Goal: Task Accomplishment & Management: Use online tool/utility

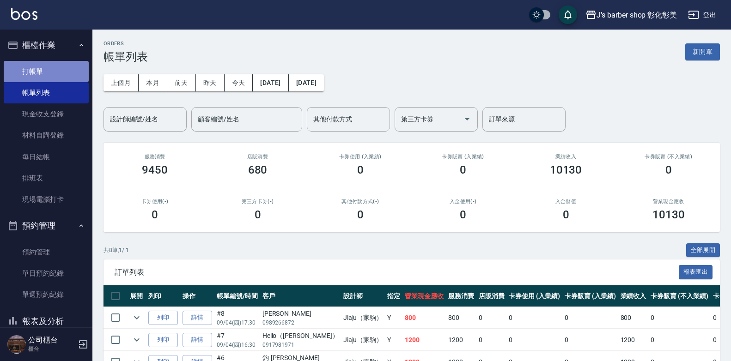
click at [49, 71] on link "打帳單" at bounding box center [46, 71] width 85 height 21
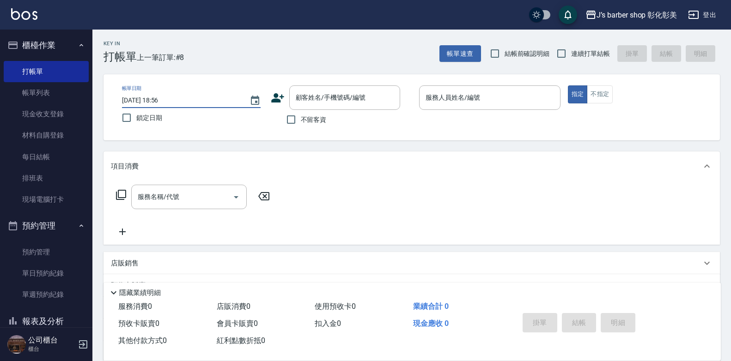
click at [161, 99] on input "[DATE] 18:56" at bounding box center [181, 100] width 118 height 15
click at [172, 101] on input "[DATE] 18:56" at bounding box center [181, 100] width 118 height 15
type input "[DATE] 18:30"
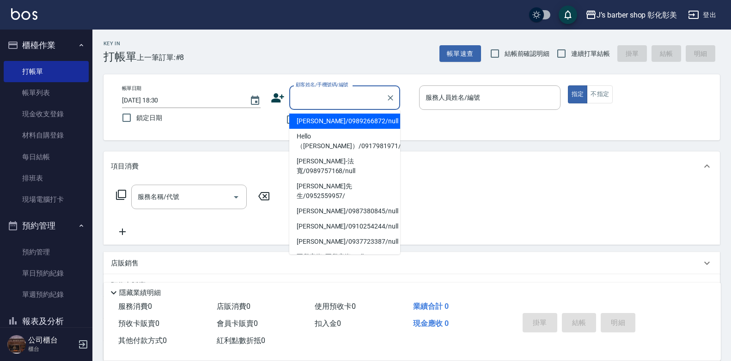
click at [318, 96] on div "顧客姓名/手機號碼/編號 顧客姓名/手機號碼/編號" at bounding box center [344, 98] width 111 height 24
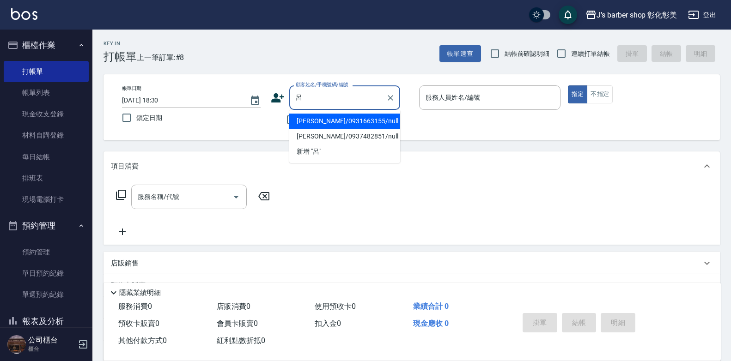
click at [344, 115] on li "[PERSON_NAME]/0931663155/null" at bounding box center [344, 121] width 111 height 15
type input "[PERSON_NAME]/0931663155/null"
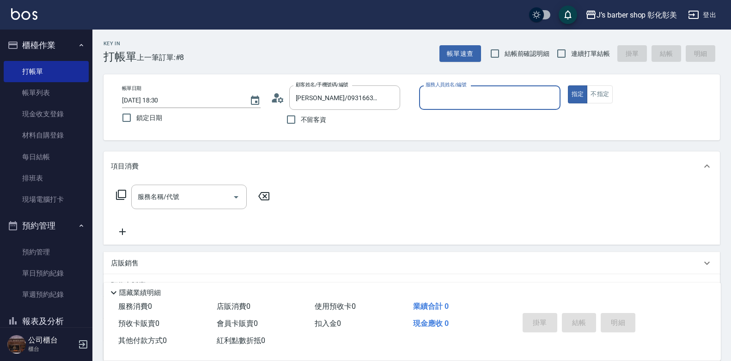
click at [440, 90] on input "服務人員姓名/編號" at bounding box center [489, 98] width 133 height 16
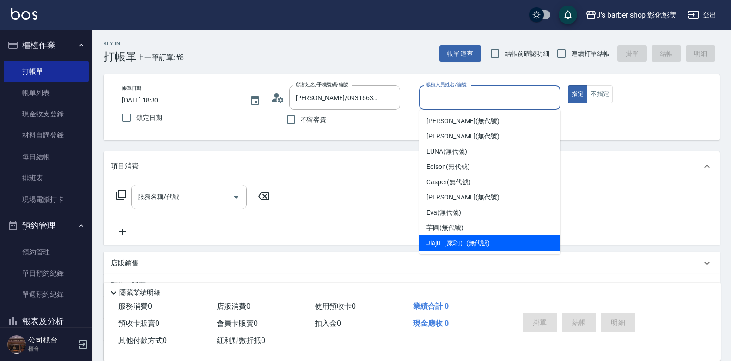
click at [460, 244] on span "Jiaju（家駒） (無代號)" at bounding box center [458, 243] width 63 height 10
type input "Jiaju（家駒）(無代號)"
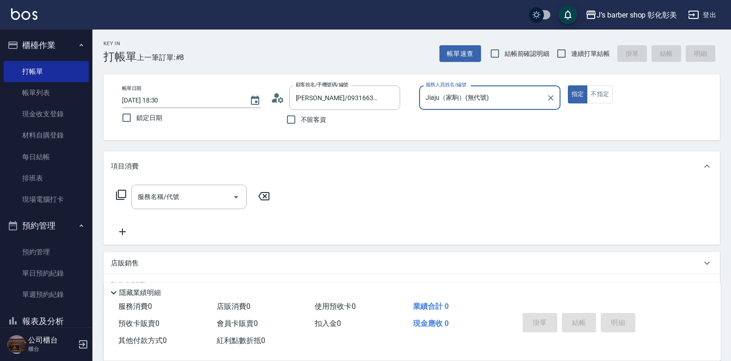
click at [162, 199] on input "服務名稱/代號" at bounding box center [181, 197] width 93 height 16
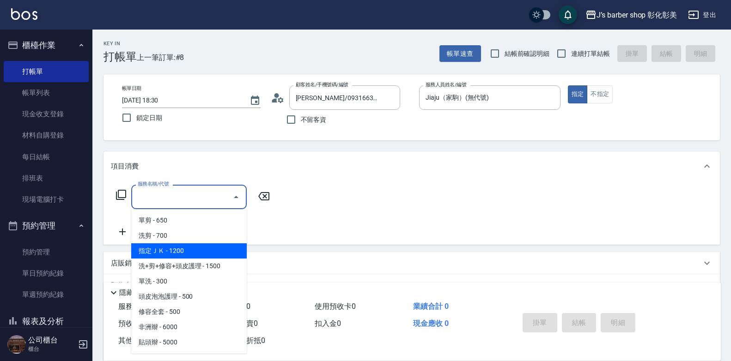
click at [196, 249] on span "指定ＪＫ - 1200" at bounding box center [189, 251] width 116 height 15
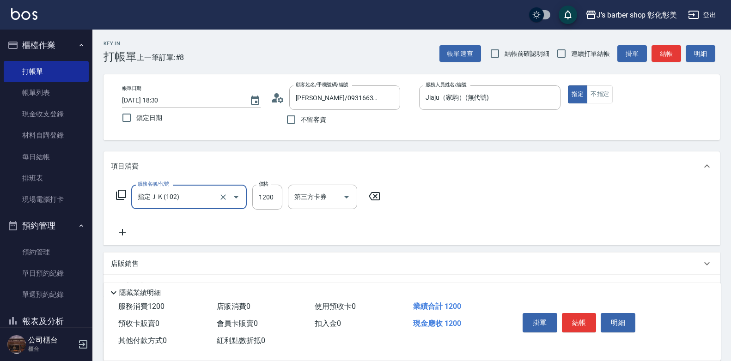
type input "指定ＪＫ(102)"
click at [300, 190] on div "互助洗-1 互助洗-1" at bounding box center [315, 197] width 55 height 24
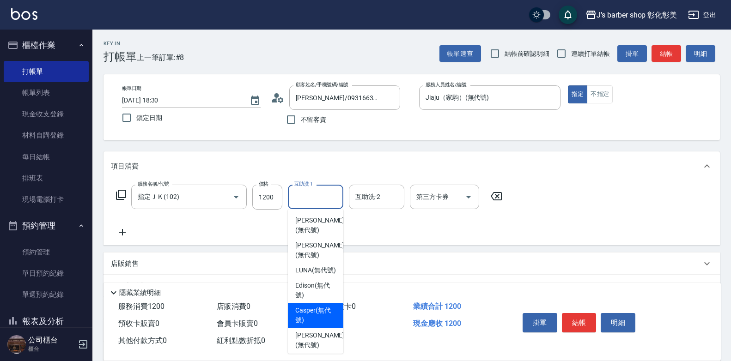
click at [335, 316] on div "Casper (無代號)" at bounding box center [315, 315] width 55 height 25
type input "Casper(無代號)"
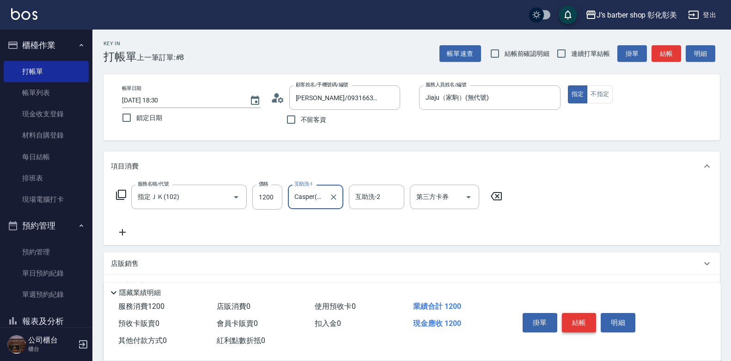
click at [589, 318] on button "結帳" at bounding box center [579, 322] width 35 height 19
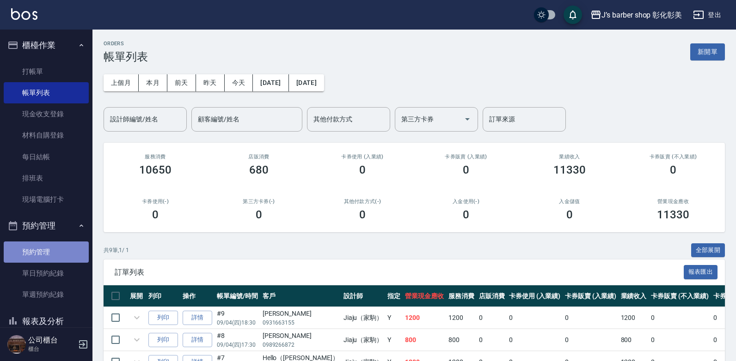
click at [66, 258] on link "預約管理" at bounding box center [46, 252] width 85 height 21
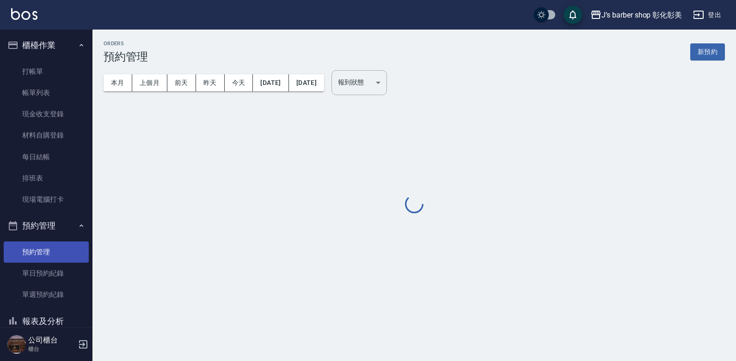
click at [66, 258] on link "預約管理" at bounding box center [46, 252] width 85 height 21
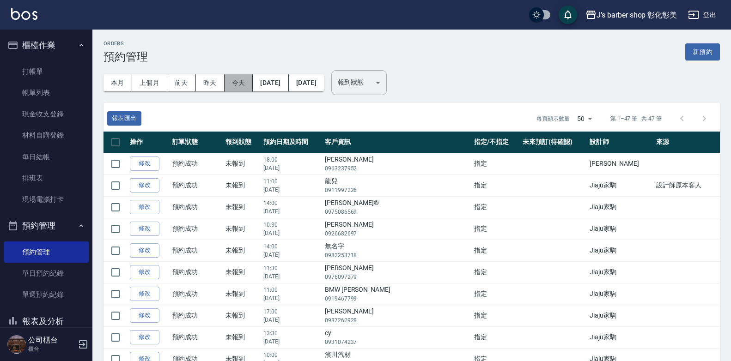
click at [236, 82] on button "今天" at bounding box center [239, 82] width 29 height 17
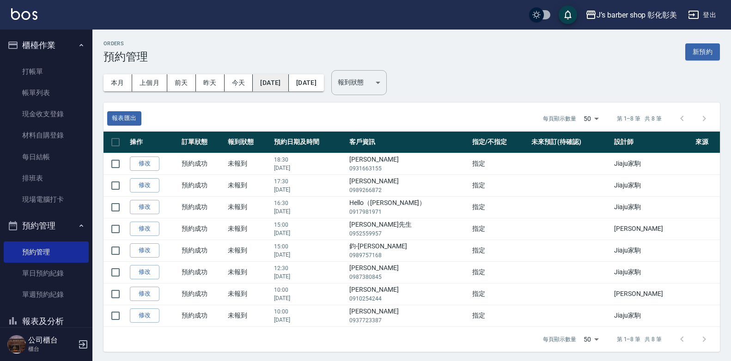
click at [288, 79] on button "[DATE]" at bounding box center [271, 82] width 36 height 17
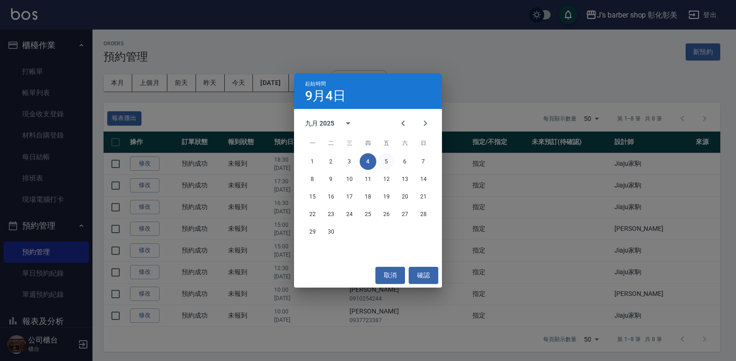
click at [382, 161] on button "5" at bounding box center [386, 161] width 17 height 17
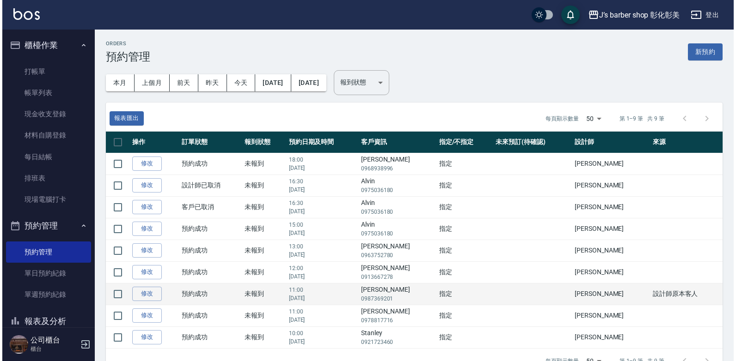
scroll to position [24, 0]
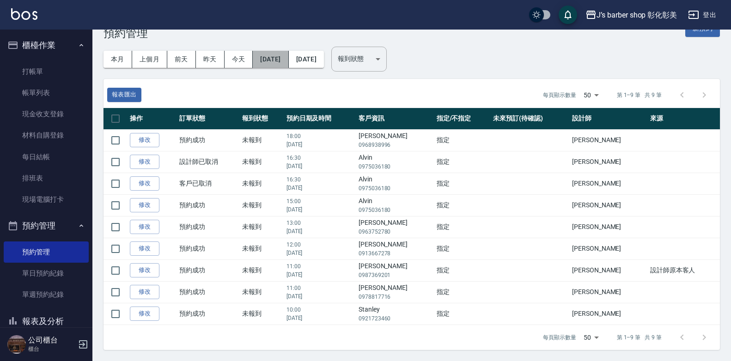
click at [267, 57] on button "[DATE]" at bounding box center [271, 59] width 36 height 17
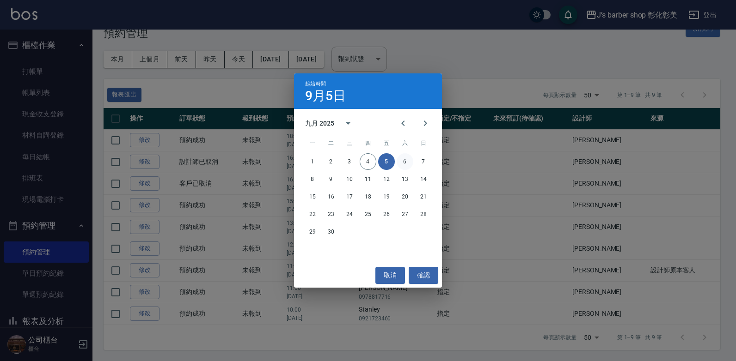
click at [408, 162] on button "6" at bounding box center [405, 161] width 17 height 17
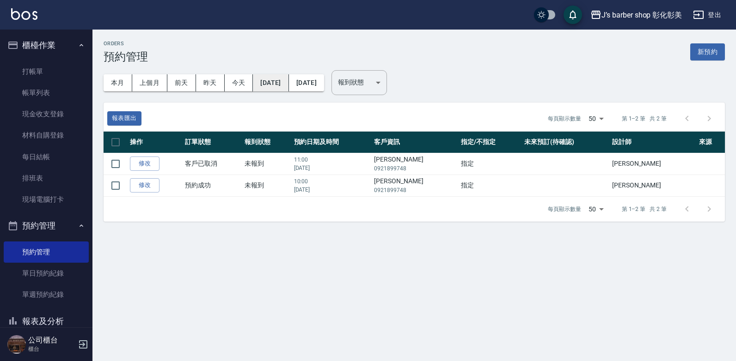
click at [270, 81] on button "[DATE]" at bounding box center [271, 82] width 36 height 17
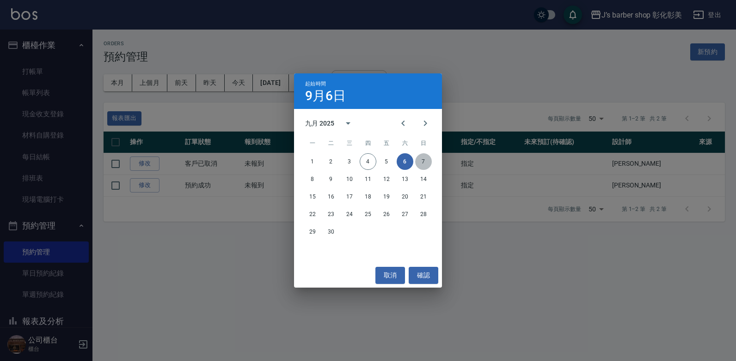
click at [428, 160] on button "7" at bounding box center [423, 161] width 17 height 17
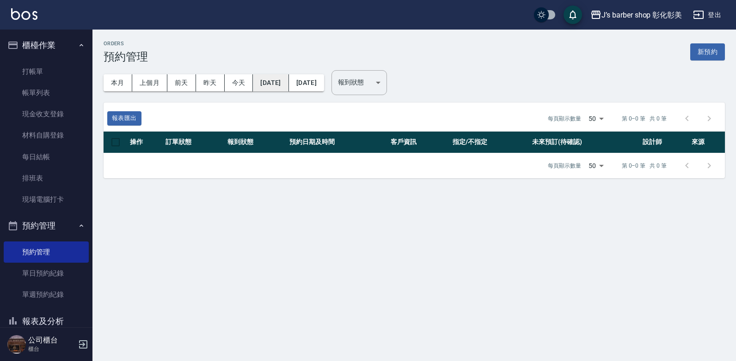
click at [269, 85] on button "[DATE]" at bounding box center [271, 82] width 36 height 17
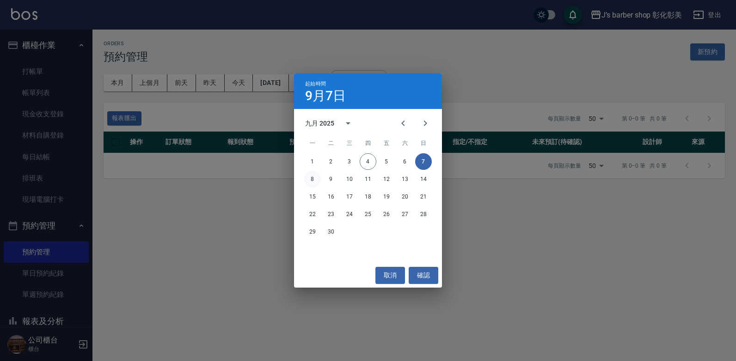
click at [312, 172] on button "8" at bounding box center [312, 179] width 17 height 17
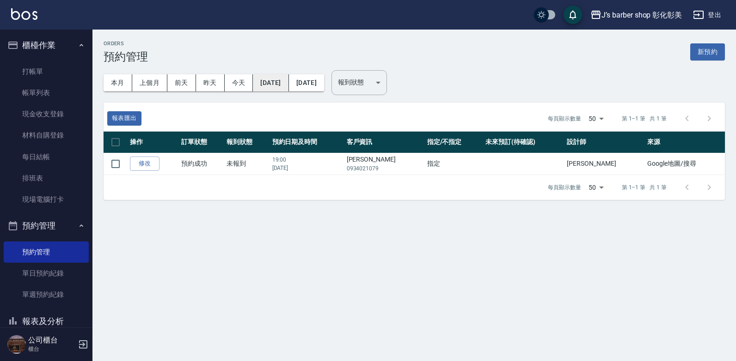
click at [288, 79] on button "[DATE]" at bounding box center [271, 82] width 36 height 17
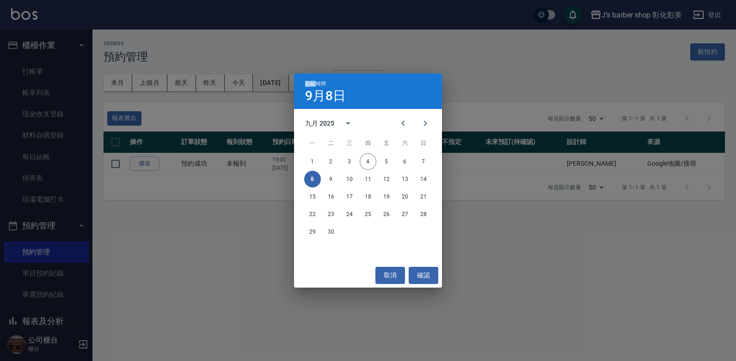
click at [292, 79] on div "起始時間 9月8日 九月 2025 一 二 三 四 五 六 日 1 2 3 4 5 6 7 8 9 10 11 12 13 14 15 16 17 18 19…" at bounding box center [368, 180] width 736 height 361
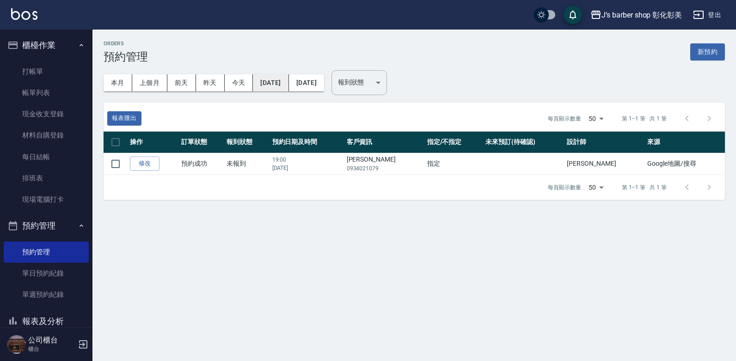
drag, startPoint x: 292, startPoint y: 79, endPoint x: 284, endPoint y: 81, distance: 8.2
click at [284, 81] on button "[DATE]" at bounding box center [271, 82] width 36 height 17
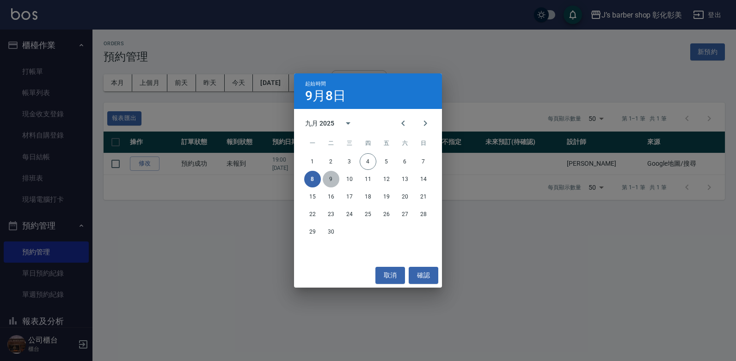
click at [335, 178] on button "9" at bounding box center [331, 179] width 17 height 17
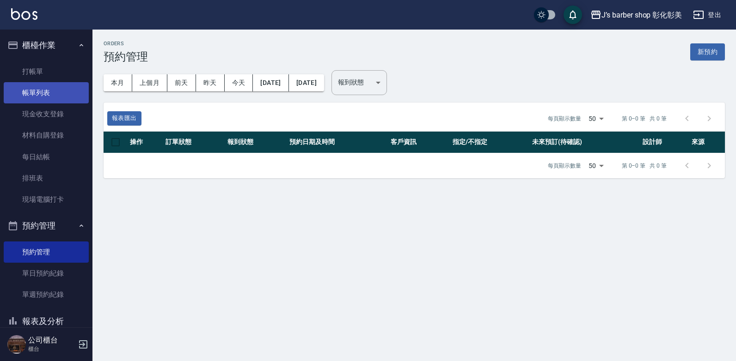
click at [32, 90] on link "帳單列表" at bounding box center [46, 92] width 85 height 21
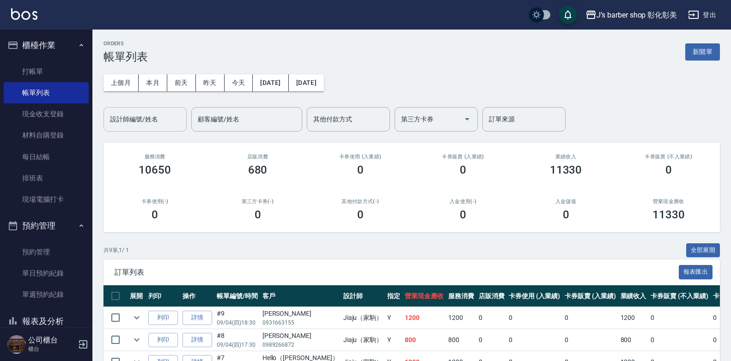
click at [173, 123] on input "設計師編號/姓名" at bounding box center [145, 119] width 75 height 16
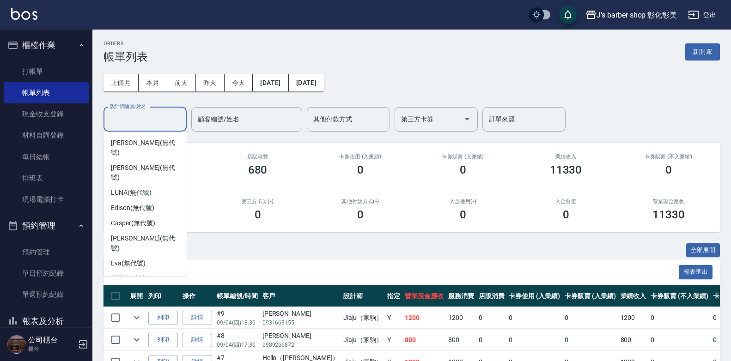
click at [140, 289] on span "Jiaju（家駒） (無代號)" at bounding box center [142, 294] width 63 height 10
type input "Jiaju（家駒）(無代號)"
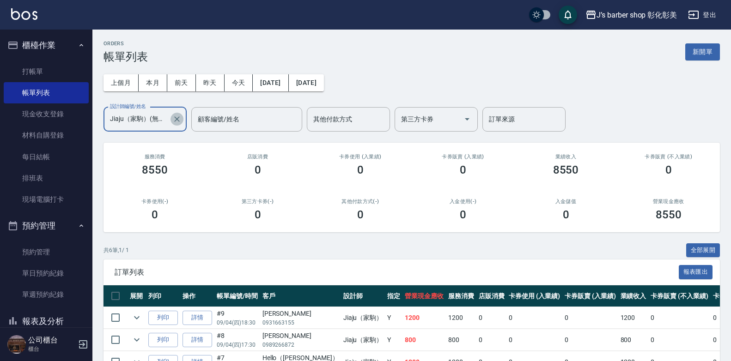
click at [175, 119] on icon "Clear" at bounding box center [176, 119] width 9 height 9
click at [142, 118] on input "設計師編號/姓名" at bounding box center [145, 119] width 75 height 16
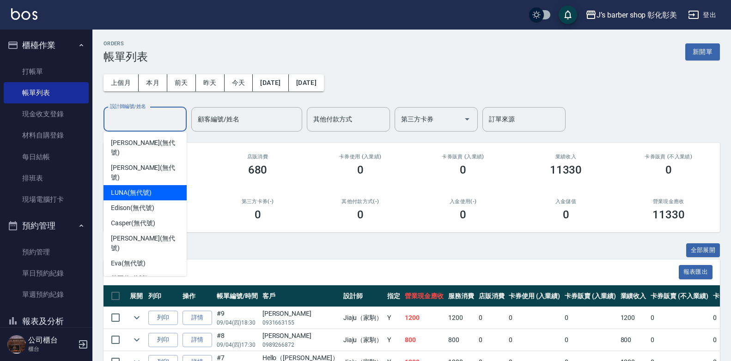
click at [135, 188] on span "LUNA (無代號)" at bounding box center [131, 193] width 41 height 10
type input "LUNA(無代號)"
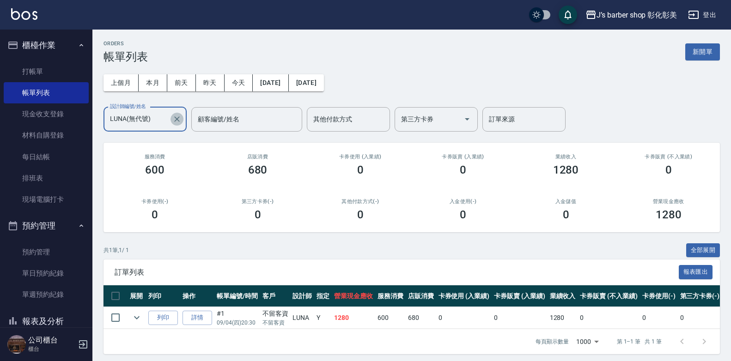
click at [179, 122] on icon "Clear" at bounding box center [176, 119] width 9 height 9
